Goal: Information Seeking & Learning: Check status

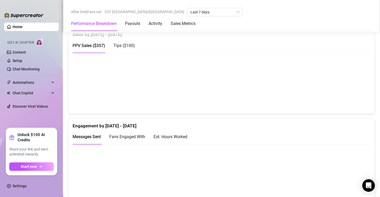
scroll to position [266, 0]
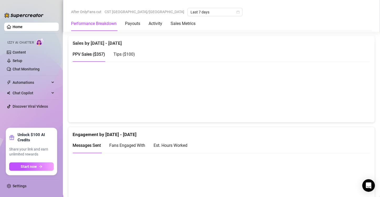
click at [174, 146] on div "Est. Hours Worked" at bounding box center [171, 145] width 34 height 7
